Goal: Find specific page/section: Find specific page/section

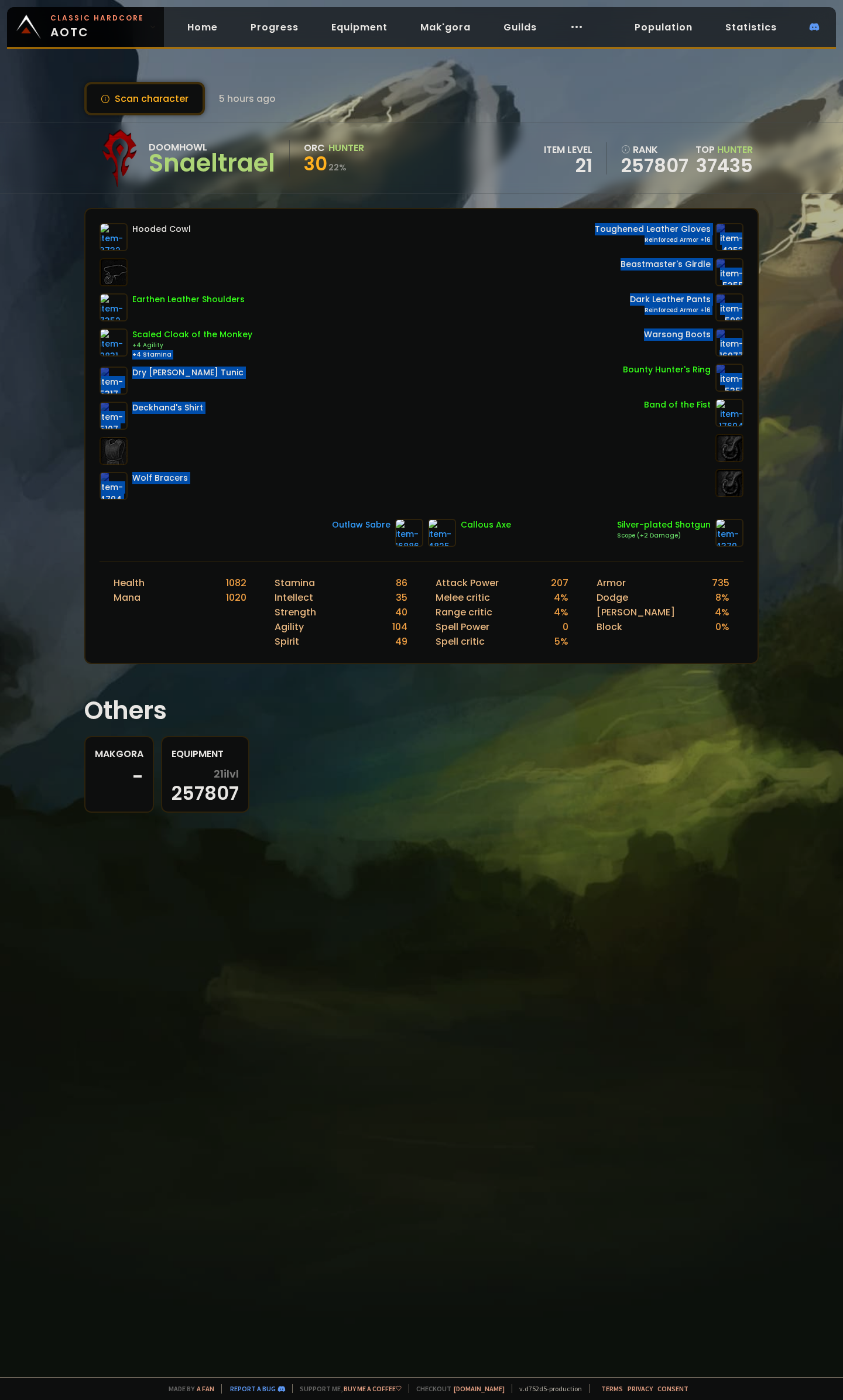
drag, startPoint x: 409, startPoint y: 354, endPoint x: 531, endPoint y: 373, distance: 123.5
click at [531, 373] on div "Hooded Cowl Earthen Leather Shoulders Scaled Cloak of the Monkey +4 Agility +4 …" at bounding box center [422, 361] width 644 height 277
click at [483, 375] on div "Hooded Cowl Earthen Leather Shoulders Scaled Cloak of the Monkey +4 Agility +4 …" at bounding box center [422, 361] width 644 height 277
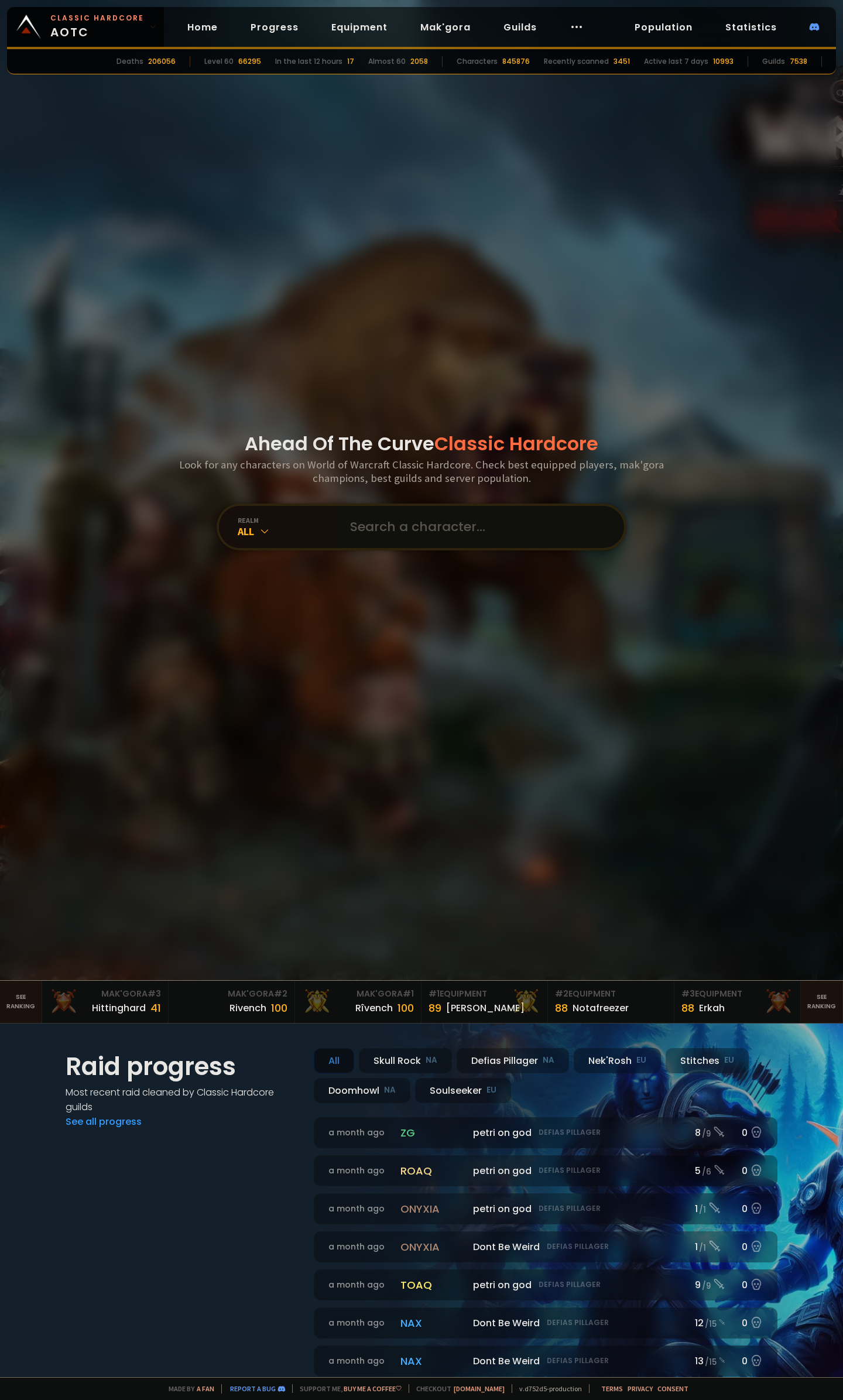
click at [411, 533] on input "text" at bounding box center [476, 527] width 267 height 42
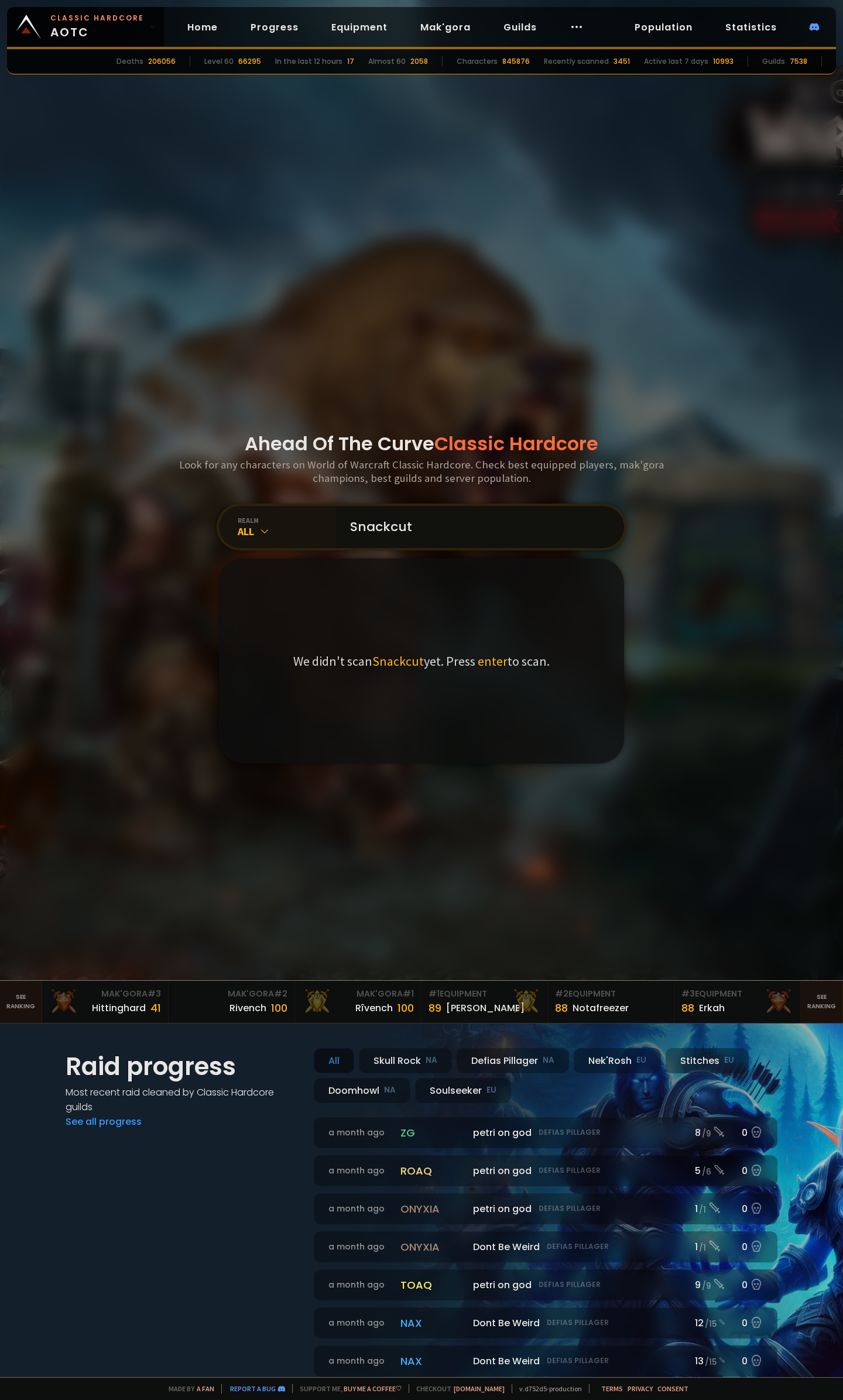
type input "Snackcut"
click at [282, 535] on div "All" at bounding box center [287, 531] width 98 height 13
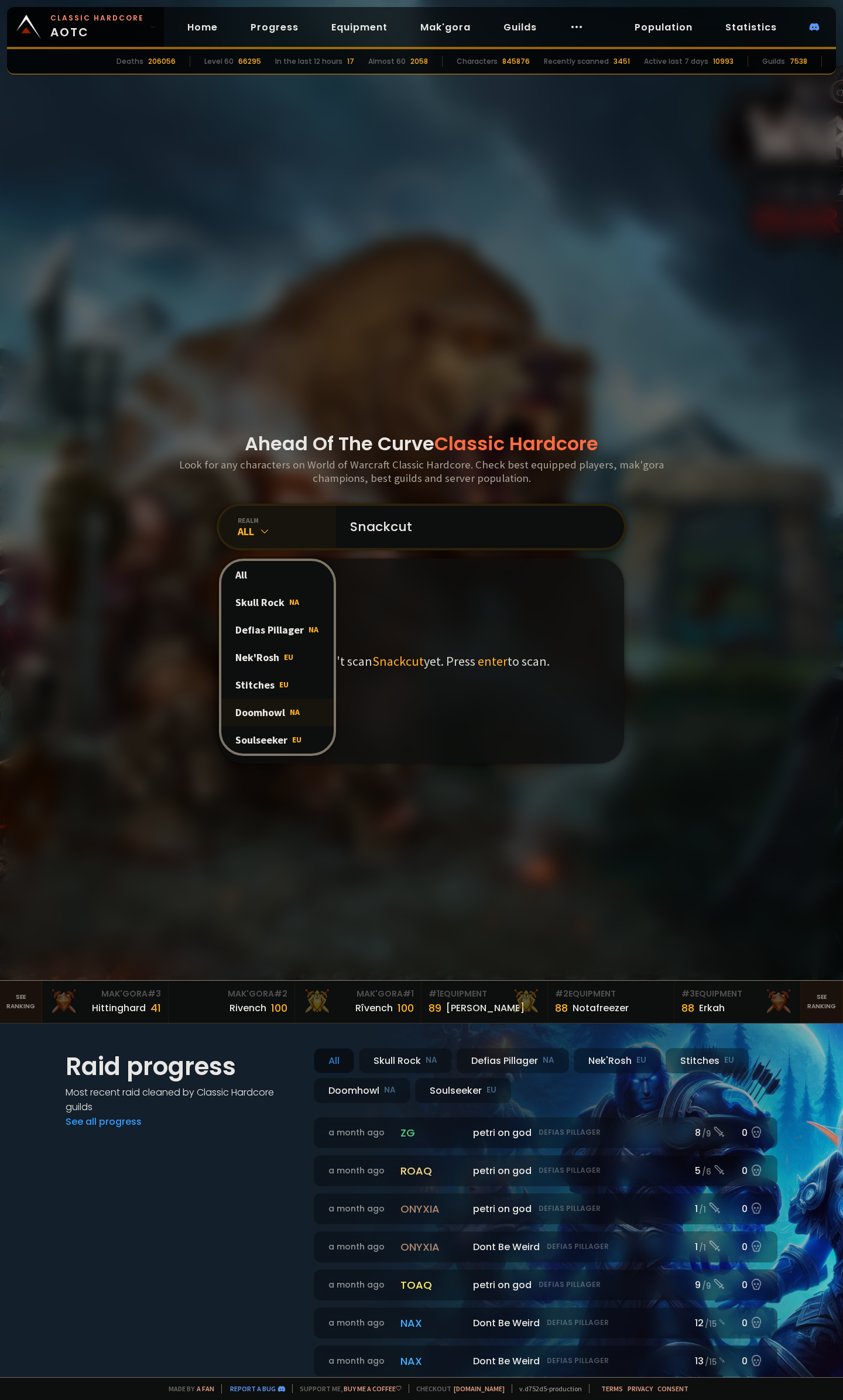
click at [269, 714] on div "Doomhowl NA" at bounding box center [277, 712] width 112 height 28
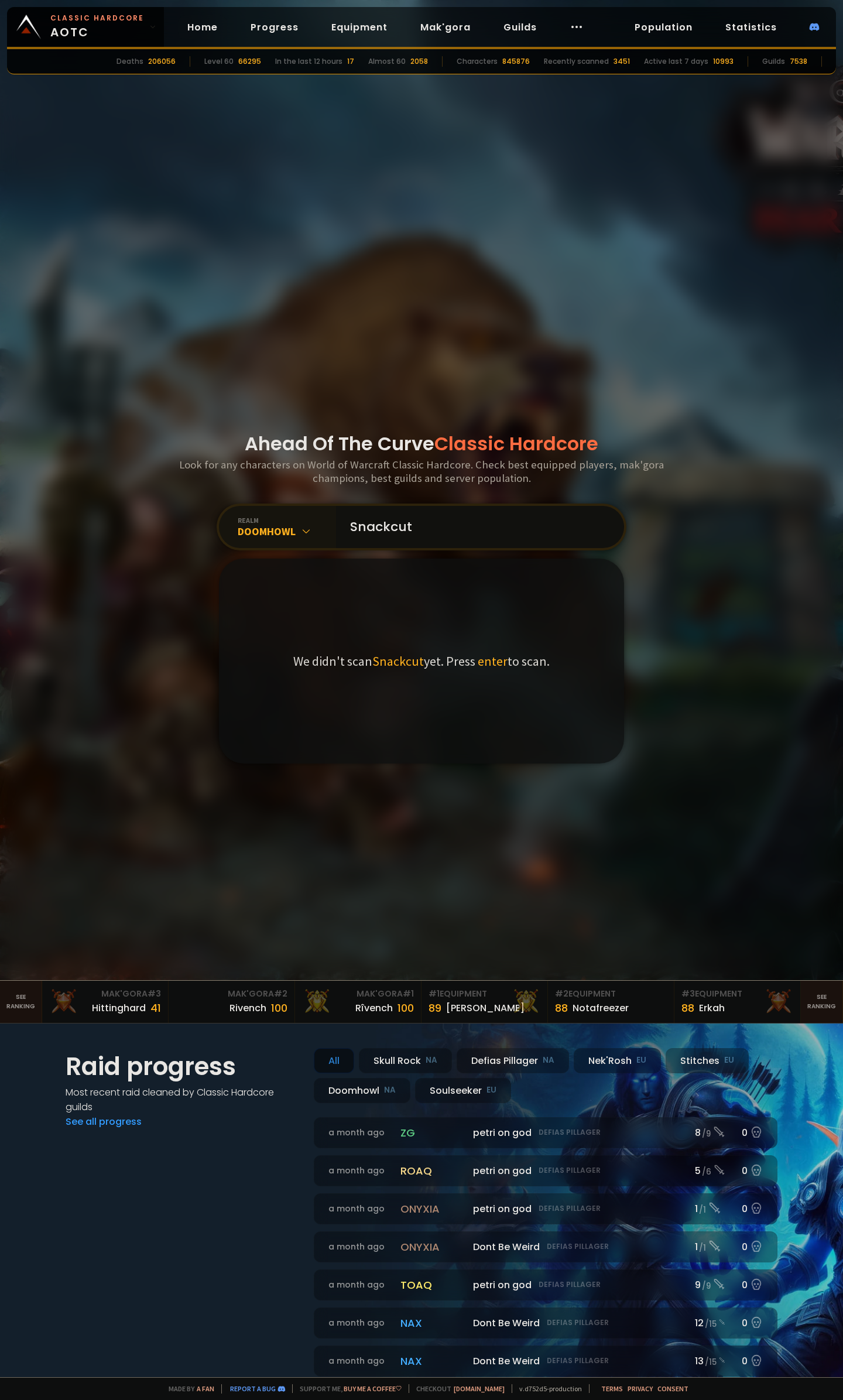
click at [423, 533] on input "Snackcut" at bounding box center [476, 527] width 267 height 42
